Goal: Task Accomplishment & Management: Manage account settings

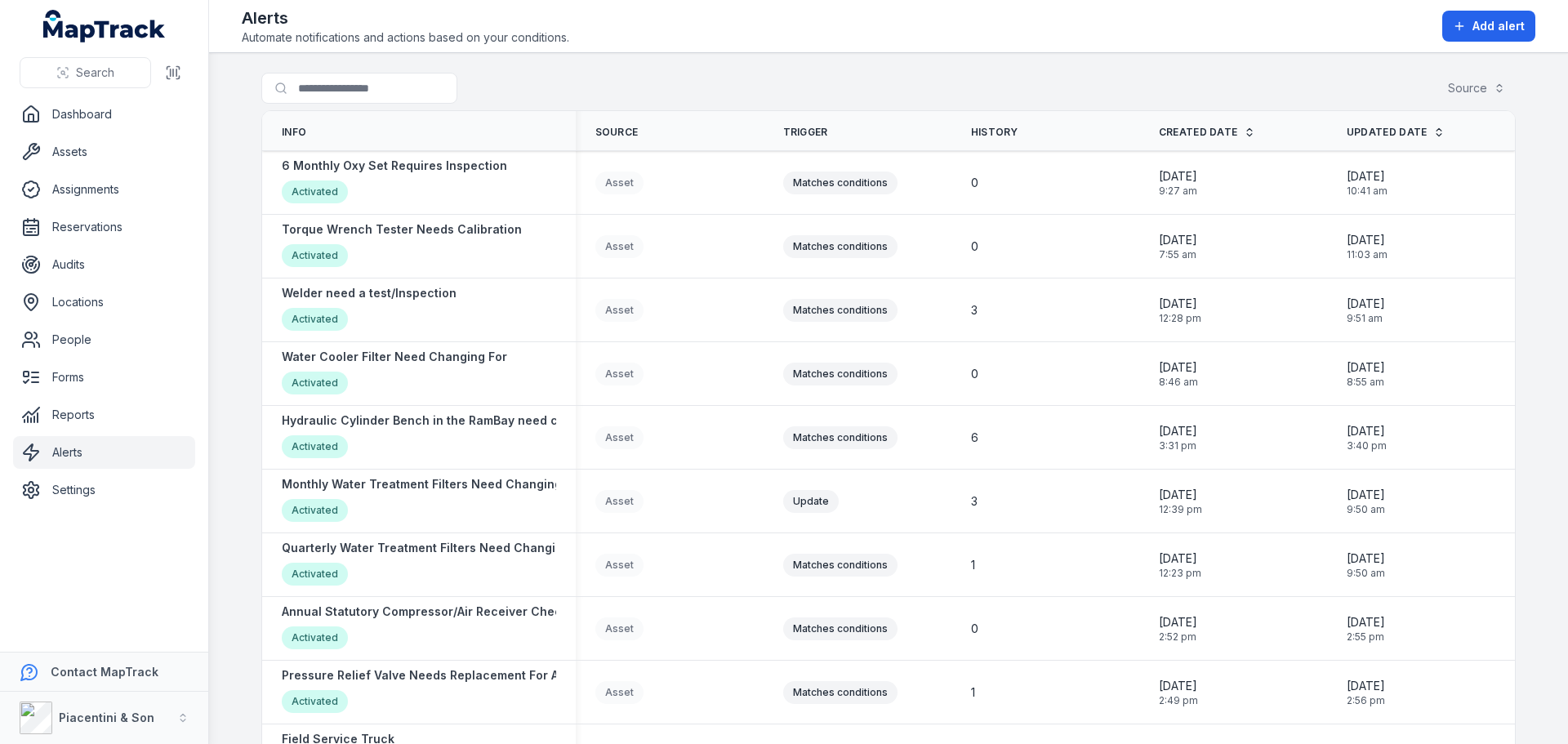
click at [211, 279] on main "Search for alerts Source Info Source Trigger History Created Date Updated Date …" at bounding box center [888, 398] width 1359 height 691
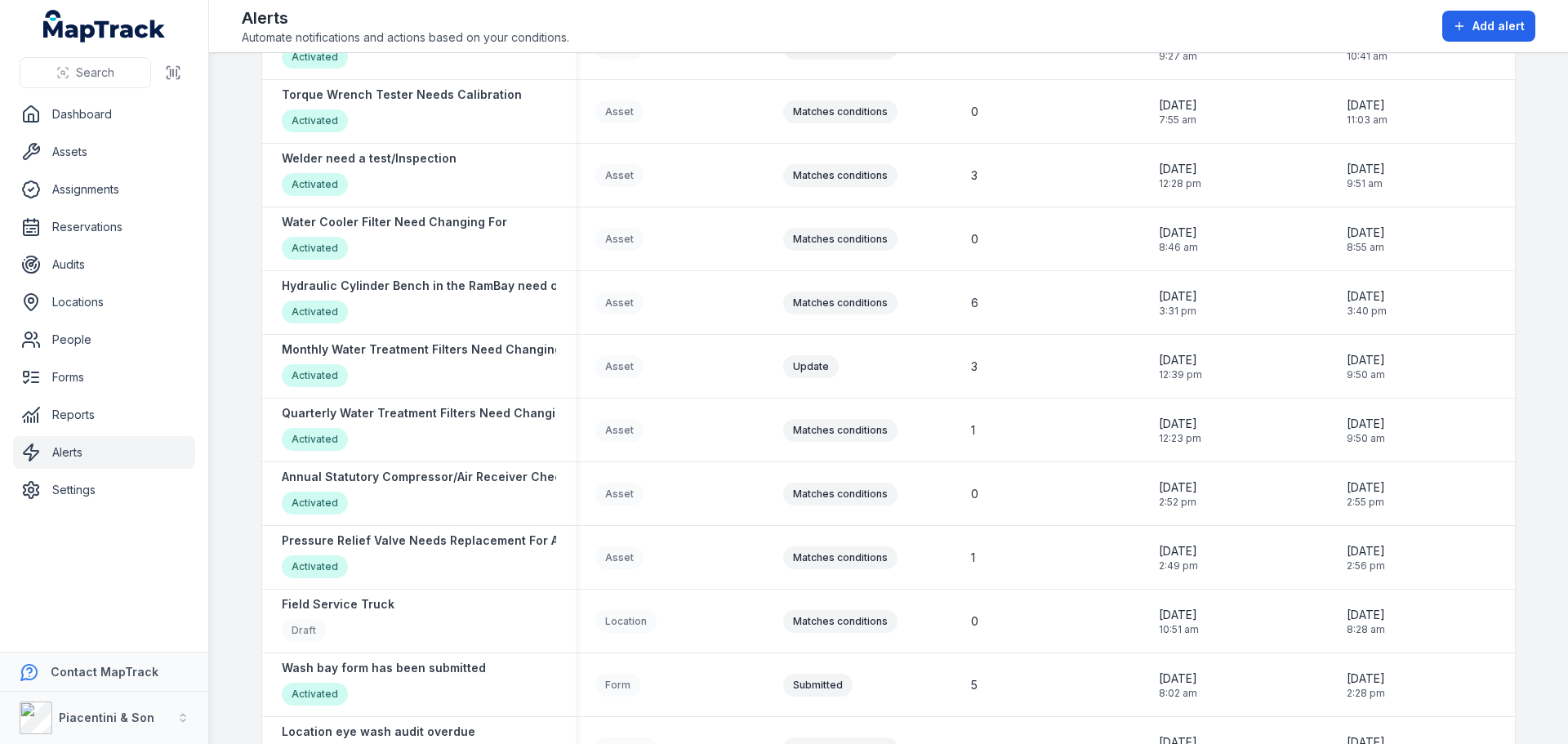
scroll to position [408, 0]
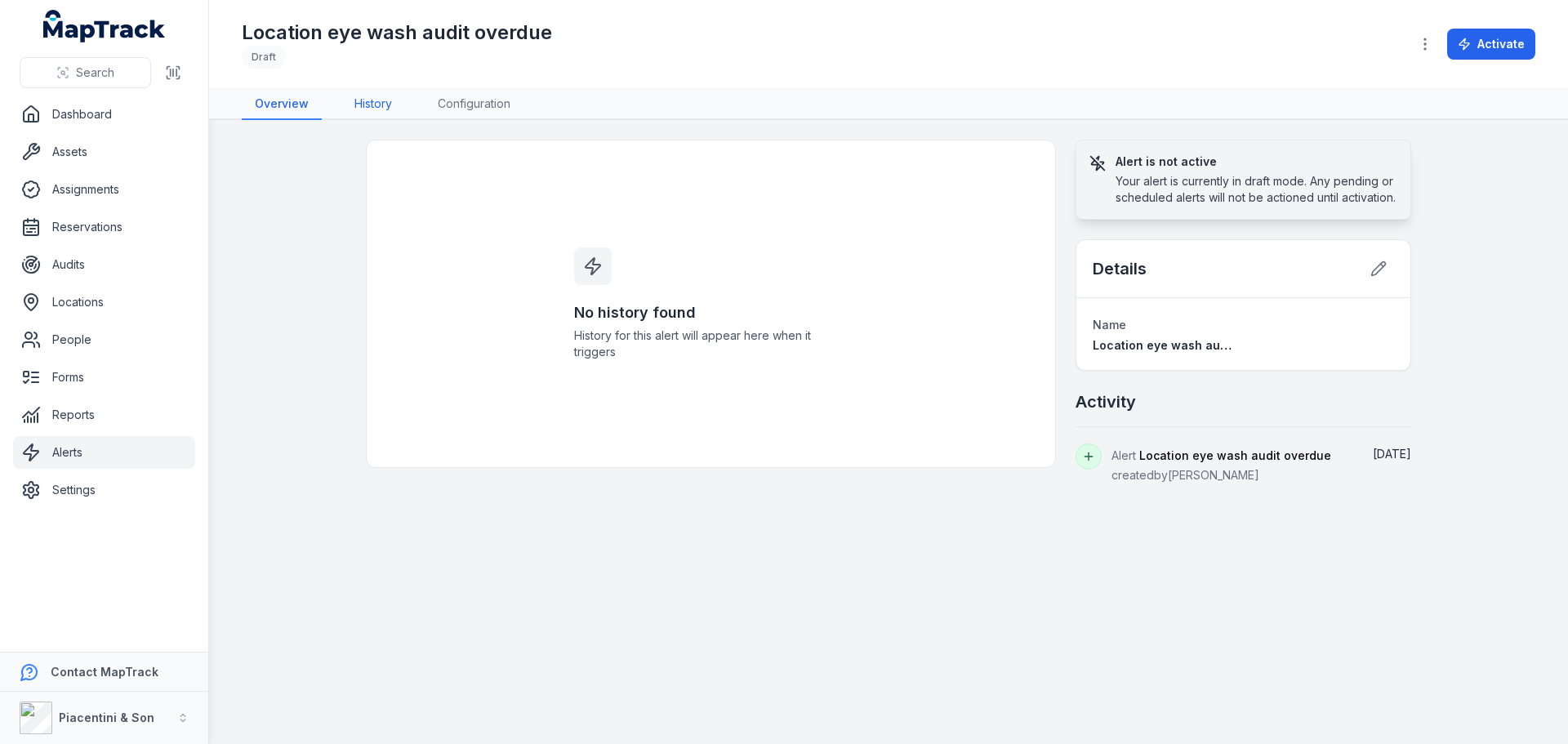
click at [362, 97] on link "History" at bounding box center [373, 104] width 64 height 31
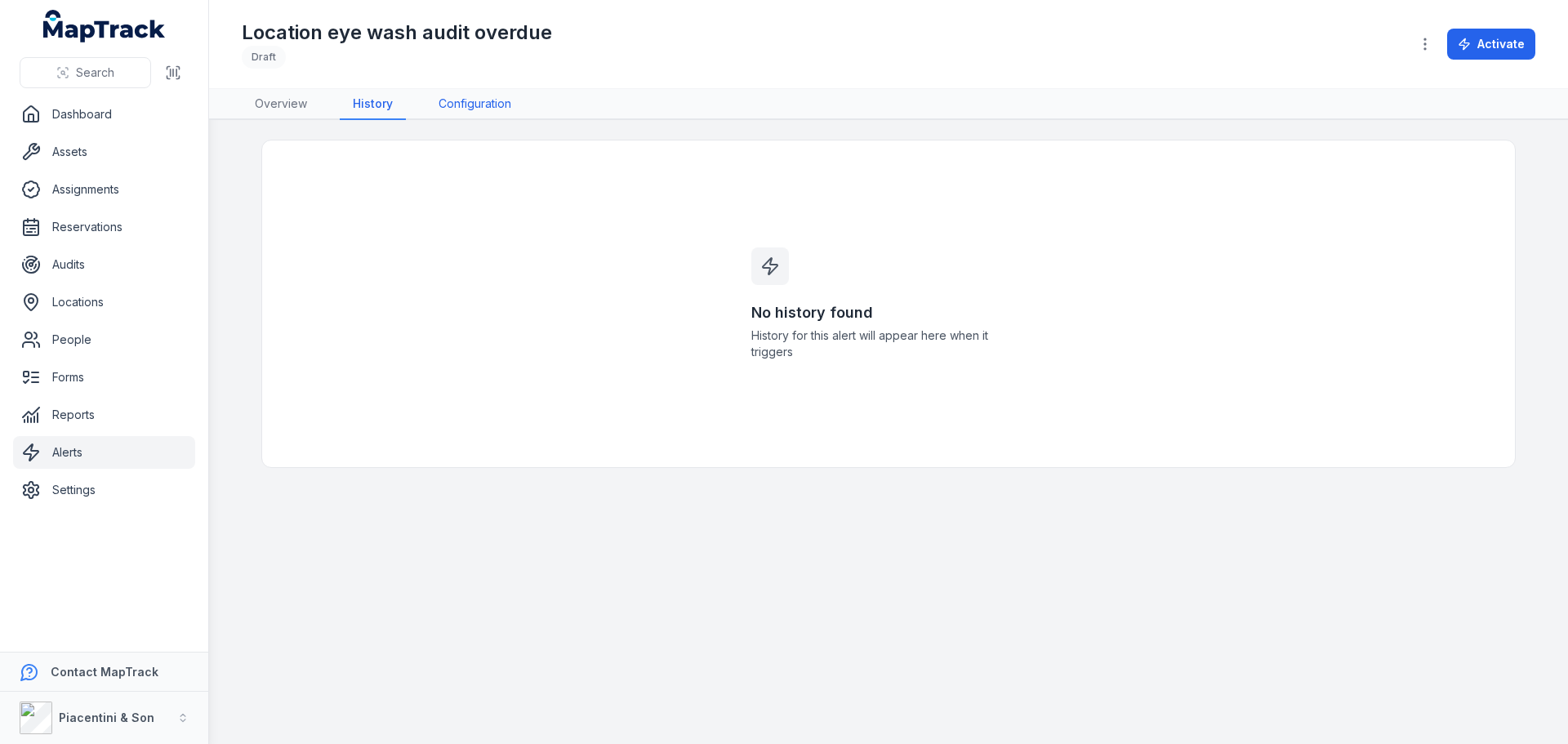
drag, startPoint x: 362, startPoint y: 97, endPoint x: 457, endPoint y: 99, distance: 95.0
click at [457, 99] on link "Configuration" at bounding box center [475, 104] width 99 height 31
